Goal: Task Accomplishment & Management: Manage account settings

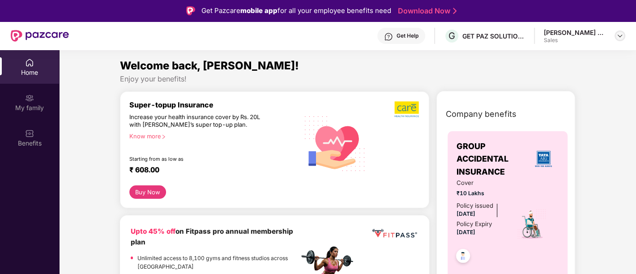
click at [621, 37] on img at bounding box center [620, 35] width 7 height 7
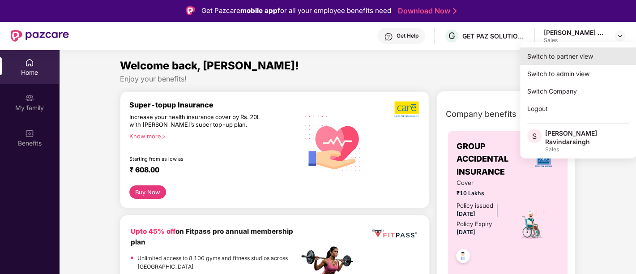
click at [568, 55] on div "Switch to partner view" at bounding box center [578, 55] width 116 height 17
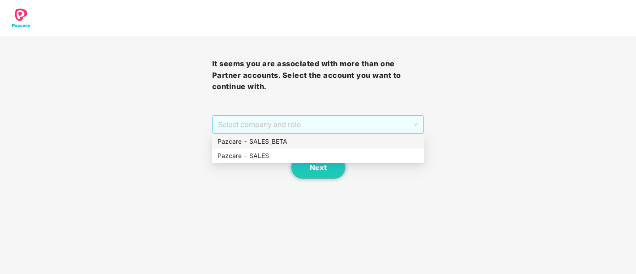
click at [304, 126] on span "Select company and role" at bounding box center [318, 124] width 201 height 17
click at [293, 155] on div "Pazcare - SALES" at bounding box center [319, 156] width 202 height 10
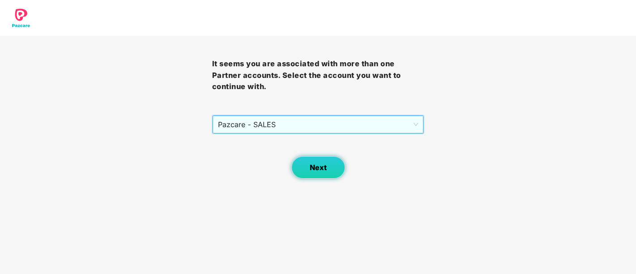
click at [333, 168] on button "Next" at bounding box center [319, 167] width 54 height 22
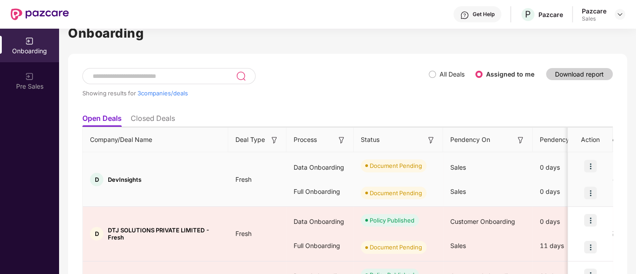
scroll to position [93, 0]
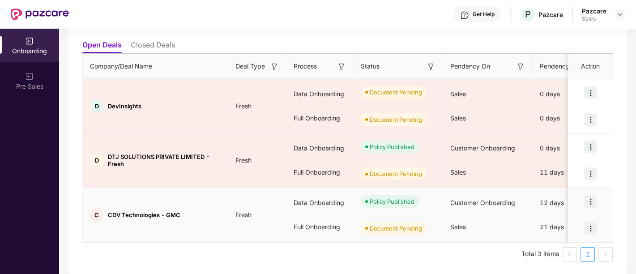
click at [589, 227] on img at bounding box center [591, 228] width 13 height 13
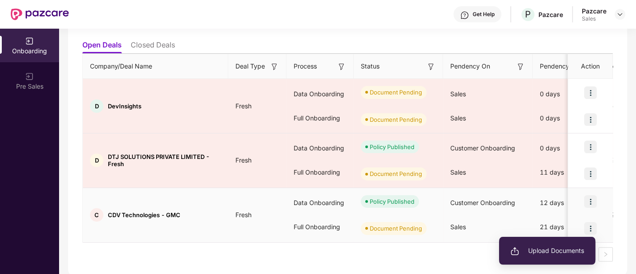
click at [529, 252] on span "Upload Documents" at bounding box center [548, 251] width 74 height 10
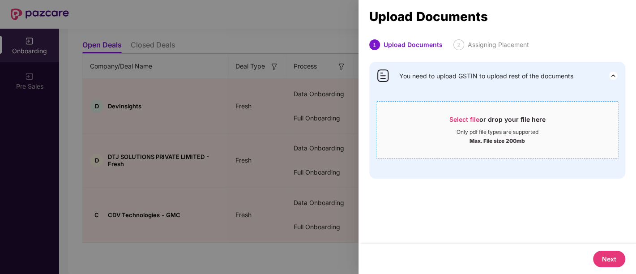
click at [466, 120] on span "Select file" at bounding box center [465, 120] width 30 height 8
click at [516, 232] on div "1 Upload Documents 2 Assigning Placement You need to upload GSTIN to upload res…" at bounding box center [498, 141] width 278 height 205
click at [180, 94] on div at bounding box center [318, 137] width 636 height 274
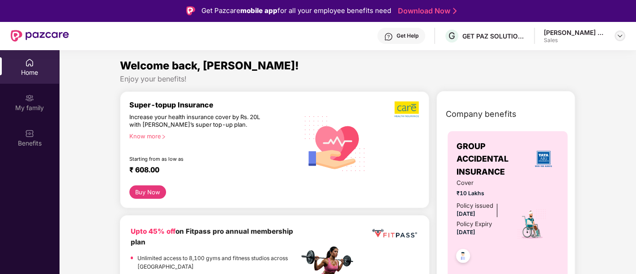
click at [618, 34] on img at bounding box center [620, 35] width 7 height 7
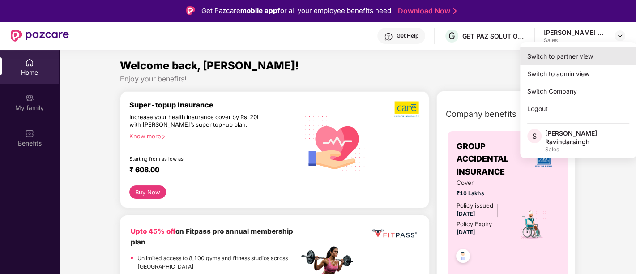
click at [572, 54] on div "Switch to partner view" at bounding box center [578, 55] width 116 height 17
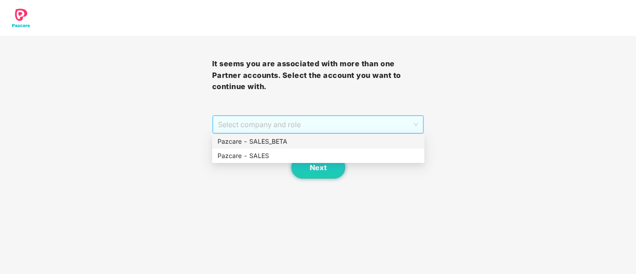
click at [288, 128] on span "Select company and role" at bounding box center [318, 124] width 201 height 17
click at [265, 158] on div "Pazcare - SALES" at bounding box center [319, 156] width 202 height 10
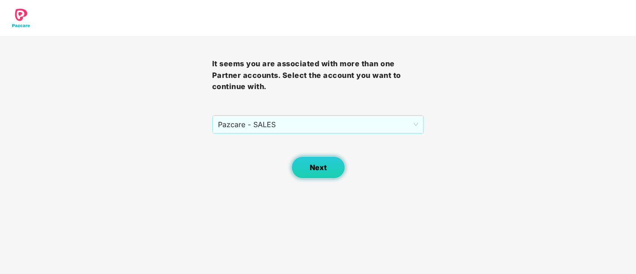
click at [329, 168] on button "Next" at bounding box center [319, 167] width 54 height 22
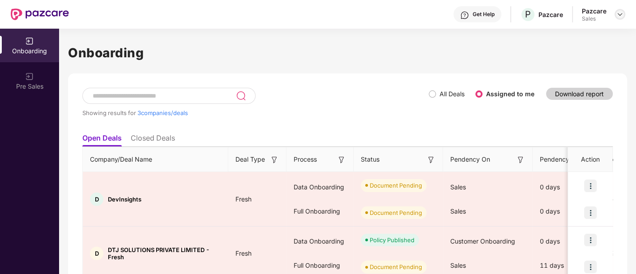
click at [617, 14] on img at bounding box center [620, 14] width 7 height 7
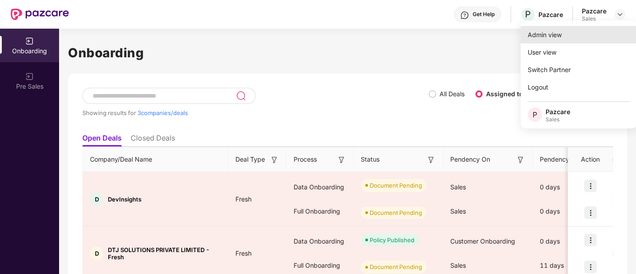
click at [543, 35] on div "Admin view" at bounding box center [579, 34] width 116 height 17
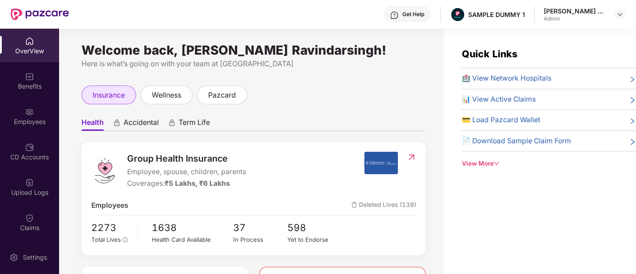
click at [93, 91] on span "insurance" at bounding box center [109, 95] width 32 height 11
click at [144, 121] on span "Accidental" at bounding box center [141, 124] width 35 height 13
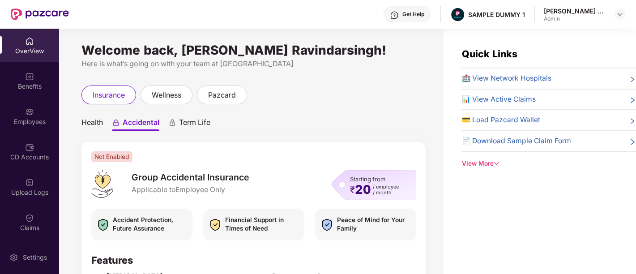
click at [197, 122] on span "Term Life" at bounding box center [194, 124] width 31 height 13
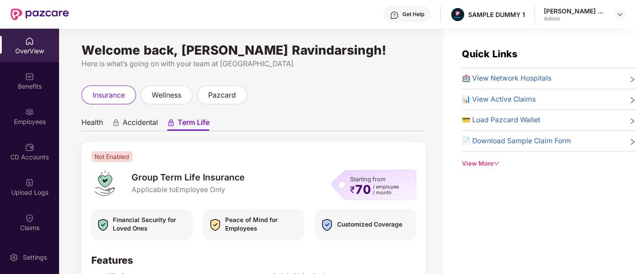
click at [105, 123] on ul "Health Accidental Term Life" at bounding box center [254, 122] width 344 height 18
click at [97, 121] on span "Health" at bounding box center [92, 124] width 21 height 13
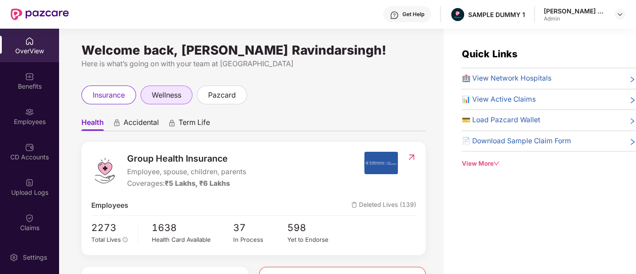
click at [171, 91] on span "wellness" at bounding box center [167, 95] width 30 height 11
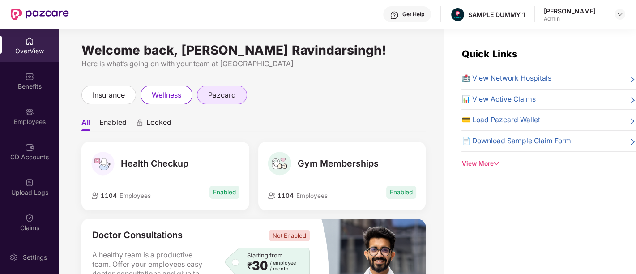
click at [217, 102] on div "pazcard" at bounding box center [222, 95] width 50 height 19
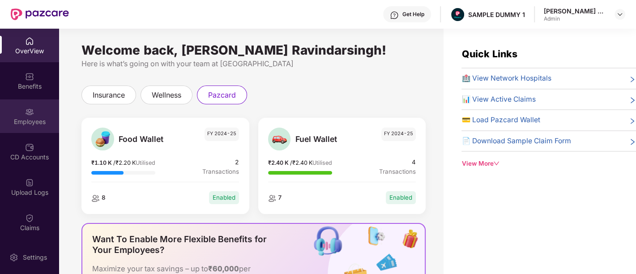
click at [28, 112] on img at bounding box center [29, 111] width 9 height 9
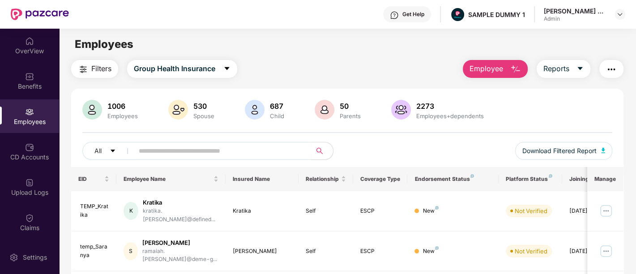
click at [516, 69] on img "button" at bounding box center [516, 69] width 11 height 11
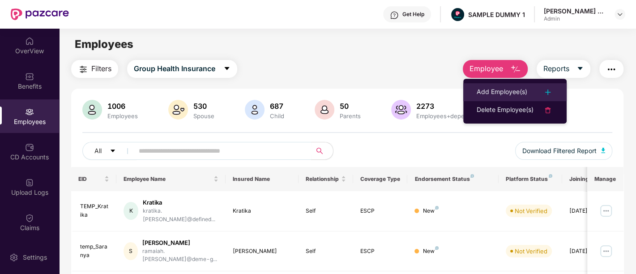
click at [494, 97] on div "Add Employee(s)" at bounding box center [502, 92] width 51 height 11
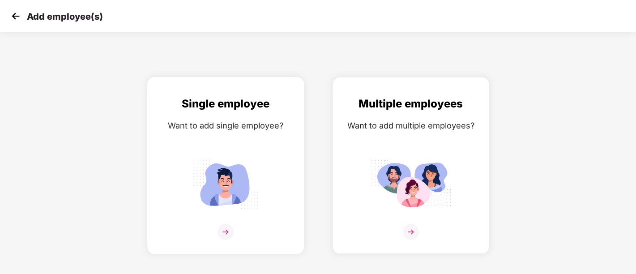
click at [232, 185] on img at bounding box center [225, 184] width 81 height 56
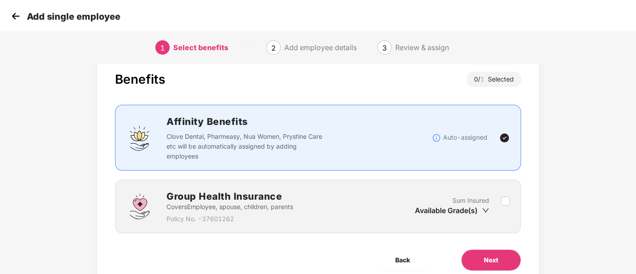
scroll to position [56, 0]
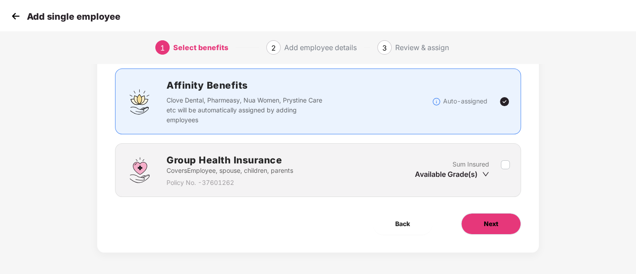
click at [507, 226] on button "Next" at bounding box center [491, 223] width 60 height 21
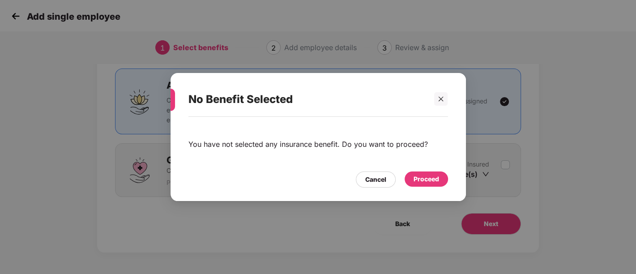
click at [436, 172] on div "Proceed" at bounding box center [426, 179] width 43 height 15
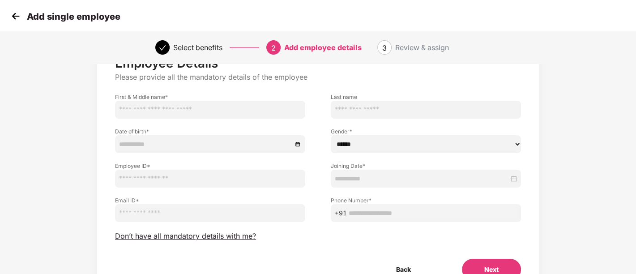
scroll to position [39, 0]
click at [491, 263] on button "Next" at bounding box center [491, 268] width 59 height 21
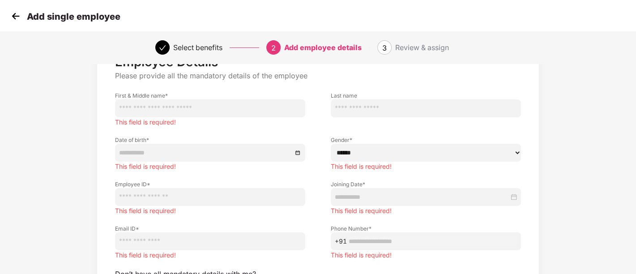
click at [18, 14] on img at bounding box center [15, 15] width 13 height 13
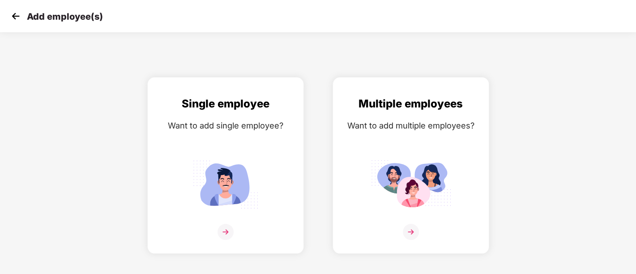
click at [18, 14] on img at bounding box center [15, 15] width 13 height 13
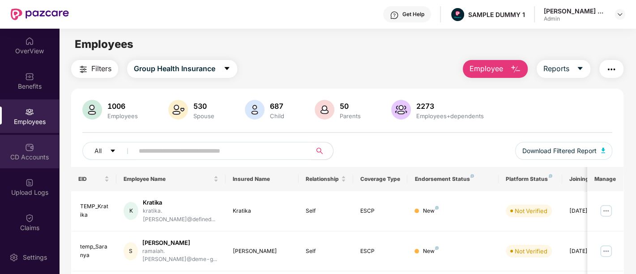
click at [38, 154] on div "CD Accounts" at bounding box center [29, 157] width 59 height 9
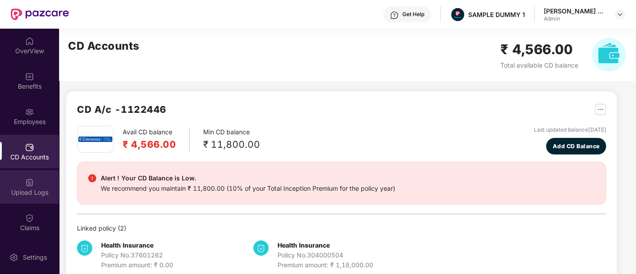
click at [56, 174] on div "Upload Logs" at bounding box center [29, 187] width 59 height 34
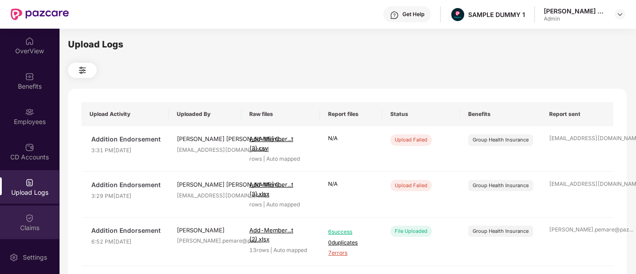
click at [32, 216] on img at bounding box center [29, 218] width 9 height 9
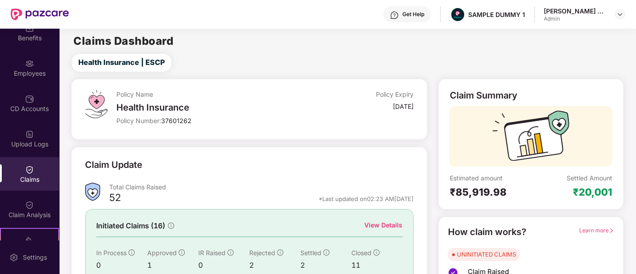
scroll to position [67, 0]
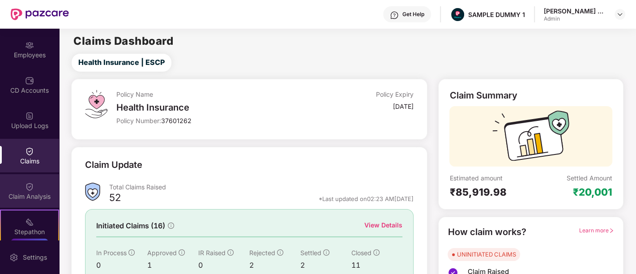
click at [41, 183] on div "Claim Analysis" at bounding box center [29, 191] width 59 height 34
